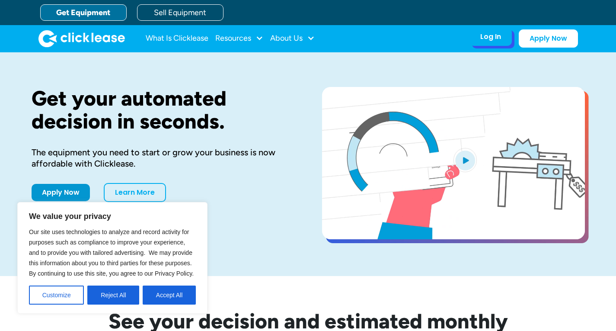
click at [483, 39] on div "Log In" at bounding box center [490, 36] width 21 height 9
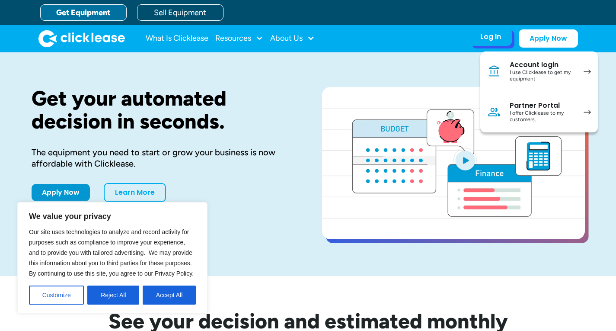
click at [514, 68] on div "Account login" at bounding box center [542, 65] width 65 height 9
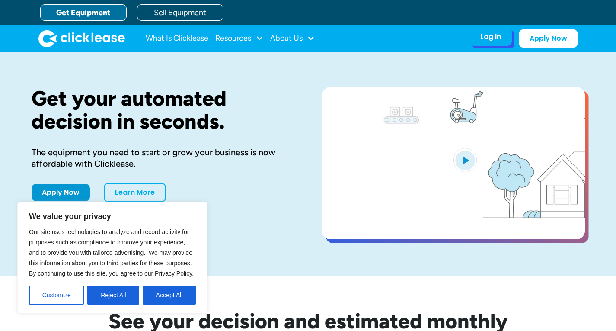
click at [501, 35] on div "Log In Account login I use Clicklease to get my equipment Partner Portal I offe…" at bounding box center [491, 37] width 42 height 18
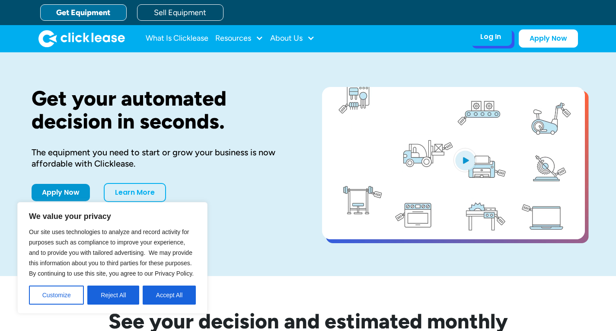
click at [493, 40] on div "Log In" at bounding box center [490, 36] width 21 height 9
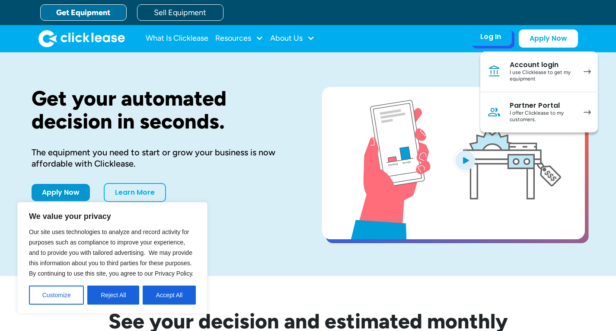
click at [493, 40] on div "Log In" at bounding box center [490, 36] width 21 height 9
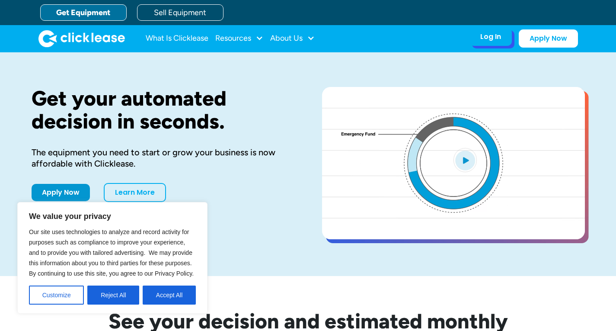
click at [501, 44] on div "Log In Account login I use Clicklease to get my equipment Partner Portal I offe…" at bounding box center [491, 37] width 42 height 18
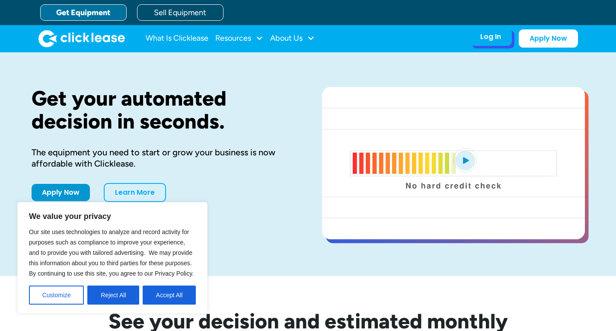
click at [500, 39] on div "Log In" at bounding box center [490, 36] width 21 height 9
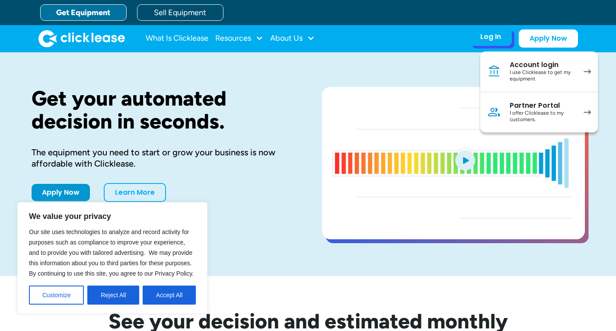
click at [515, 70] on div "I use Clicklease to get my equipment" at bounding box center [542, 75] width 65 height 13
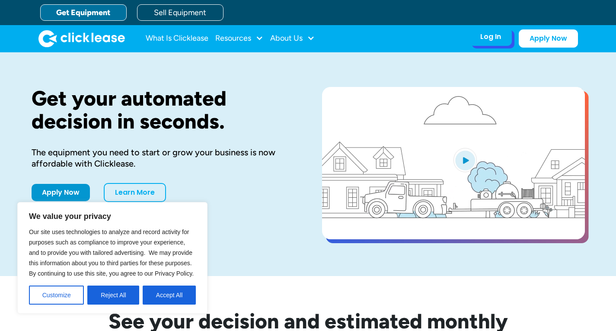
click at [502, 38] on div "Log In Account login I use Clicklease to get my equipment Partner Portal I offe…" at bounding box center [491, 37] width 42 height 18
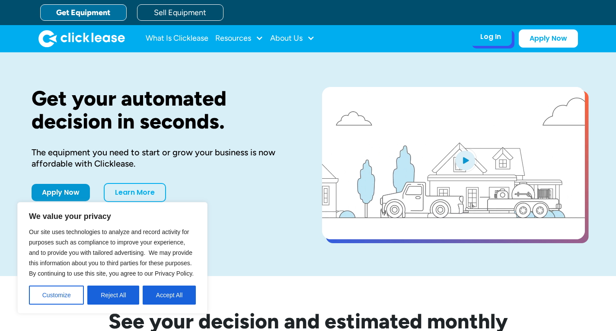
click at [491, 38] on div "Log In" at bounding box center [490, 36] width 21 height 9
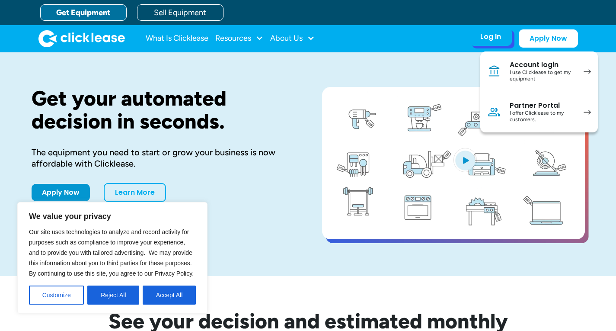
click at [529, 65] on div "Account login" at bounding box center [542, 65] width 65 height 9
